Goal: Contribute content: Add original content to the website for others to see

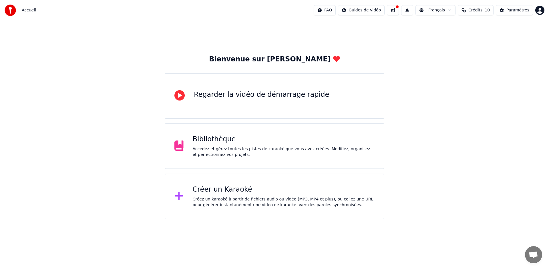
click at [237, 189] on div "Créer un Karaoké" at bounding box center [284, 189] width 182 height 9
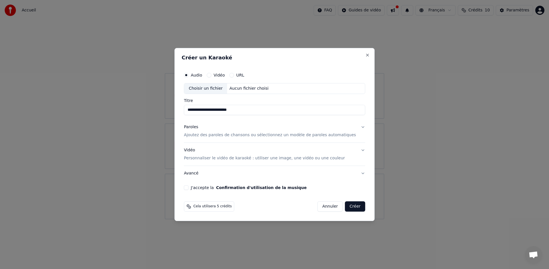
type input "**********"
click at [357, 125] on button "Paroles Ajoutez des paroles de chansons ou sélectionnez un modèle de paroles au…" at bounding box center [274, 131] width 181 height 23
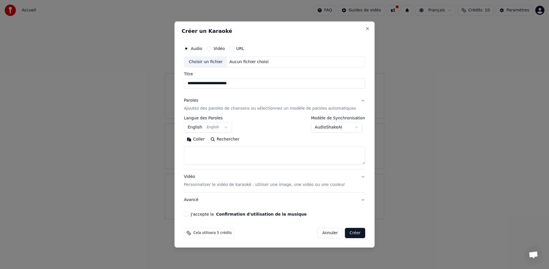
click at [201, 139] on button "Coller" at bounding box center [196, 139] width 24 height 9
type textarea "**********"
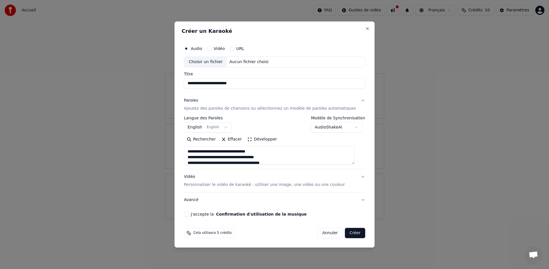
click at [188, 215] on button "J'accepte la Confirmation d'utilisation de la musique" at bounding box center [186, 214] width 5 height 5
click at [249, 62] on div "Aucun fichier choisi" at bounding box center [249, 62] width 44 height 6
type input "**********"
click at [357, 176] on button "Vidéo Personnaliser le vidéo de karaoké : utiliser une image, une vidéo ou une …" at bounding box center [274, 180] width 181 height 23
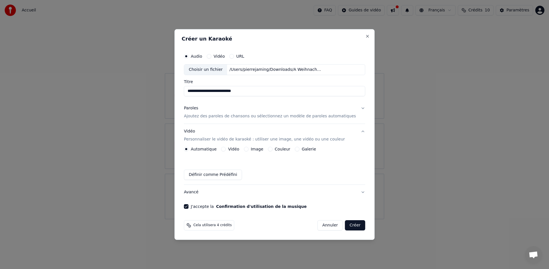
click at [250, 151] on div "Automatique Vidéo Image Couleur Galerie Définir comme Prédéfini" at bounding box center [274, 163] width 181 height 33
click at [248, 150] on button "Image" at bounding box center [246, 149] width 5 height 5
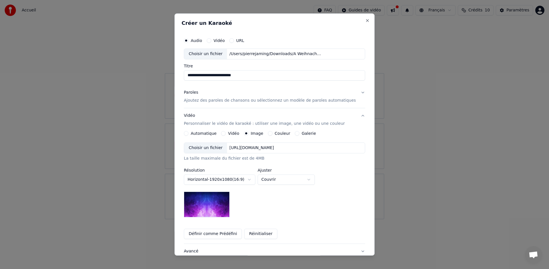
click at [271, 132] on button "Couleur" at bounding box center [270, 133] width 5 height 5
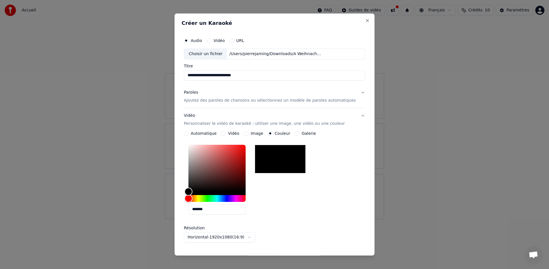
click at [285, 162] on div at bounding box center [280, 159] width 51 height 29
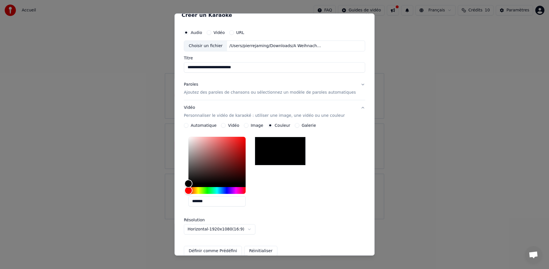
scroll to position [69, 0]
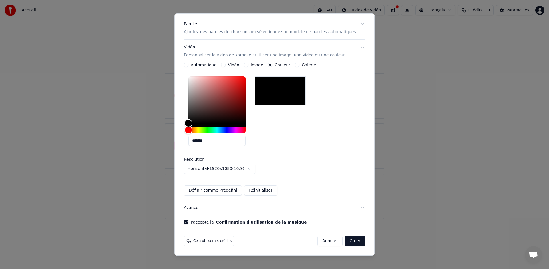
click at [345, 242] on button "Créer" at bounding box center [355, 241] width 20 height 10
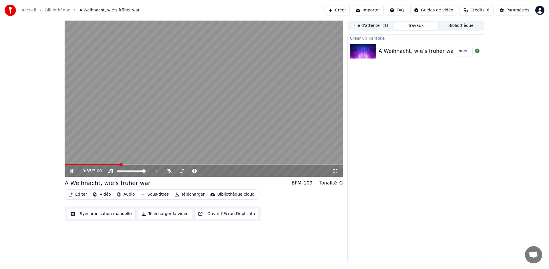
click at [73, 171] on icon at bounding box center [71, 170] width 3 height 3
